Goal: Task Accomplishment & Management: Manage account settings

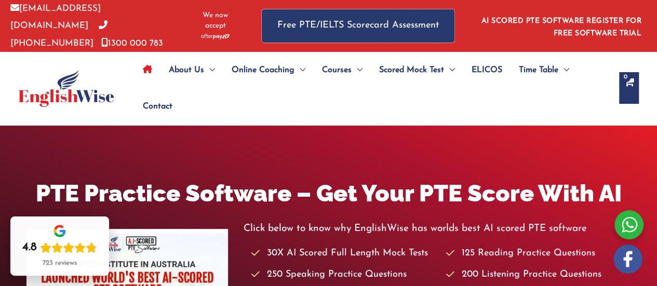
click at [339, 31] on link "Free PTE/IELTS Scorecard Assessment" at bounding box center [358, 25] width 193 height 33
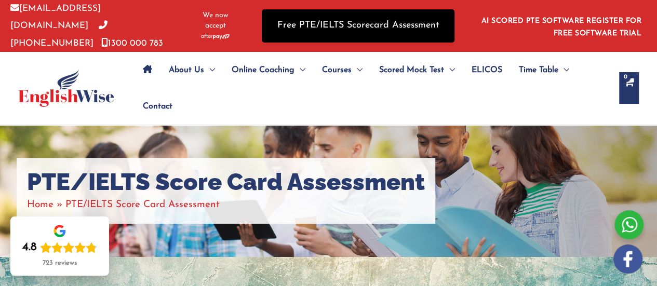
click at [334, 26] on link "Free PTE/IELTS Scorecard Assessment" at bounding box center [358, 25] width 193 height 33
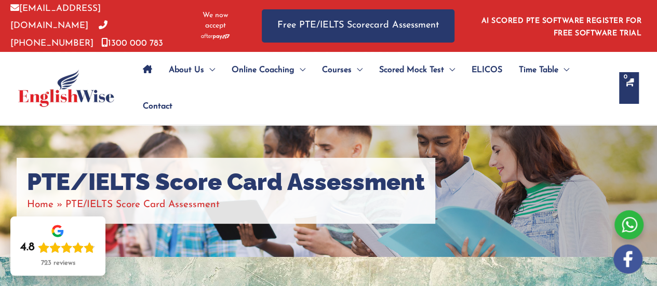
scroll to position [3, 0]
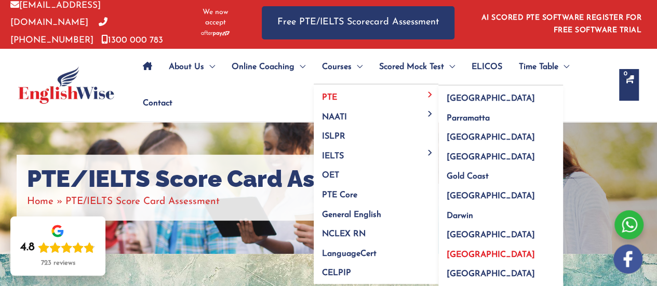
click at [475, 251] on span "Canberra" at bounding box center [490, 255] width 88 height 8
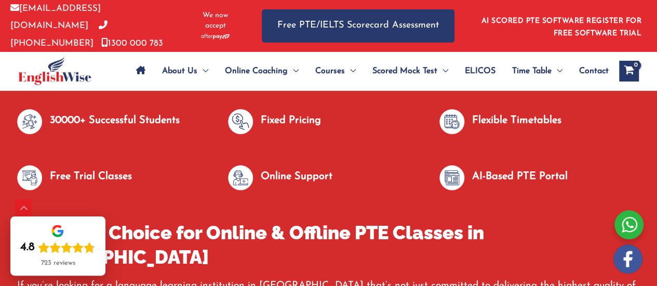
scroll to position [644, 0]
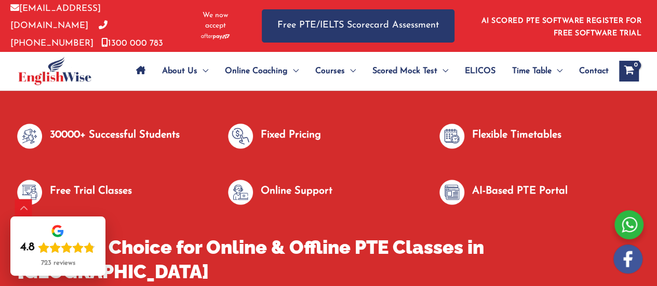
click at [231, 127] on img at bounding box center [240, 136] width 25 height 25
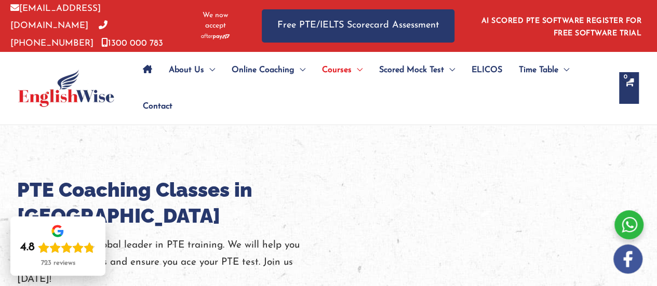
scroll to position [3, 0]
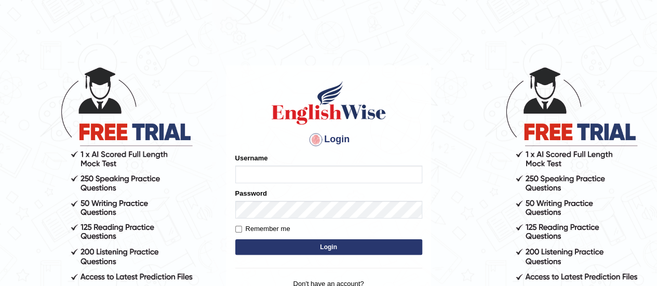
type input "Anish123"
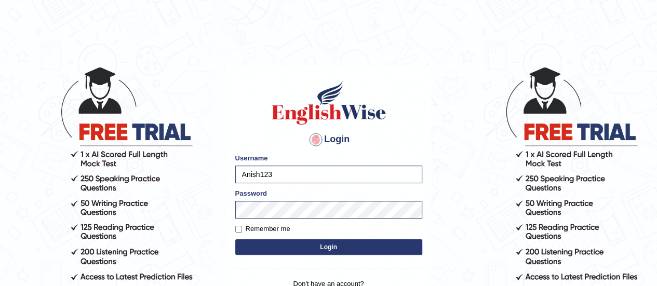
click at [301, 243] on button "Login" at bounding box center [328, 247] width 187 height 16
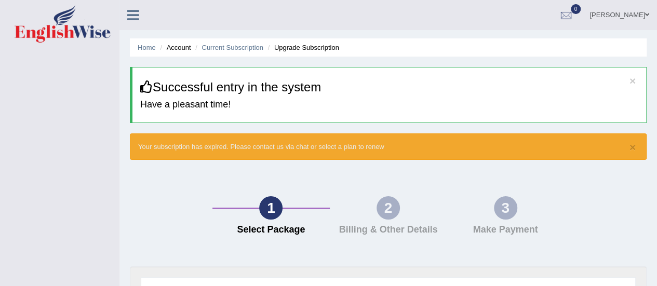
scroll to position [2, 0]
